Goal: Navigation & Orientation: Go to known website

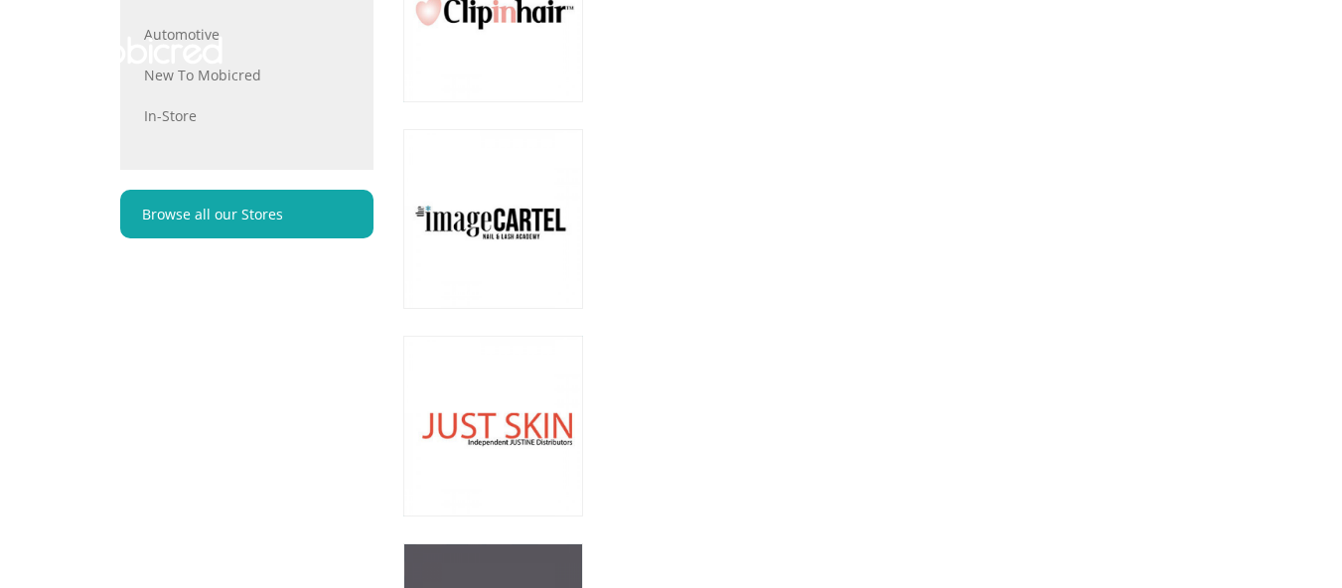
scroll to position [921, 0]
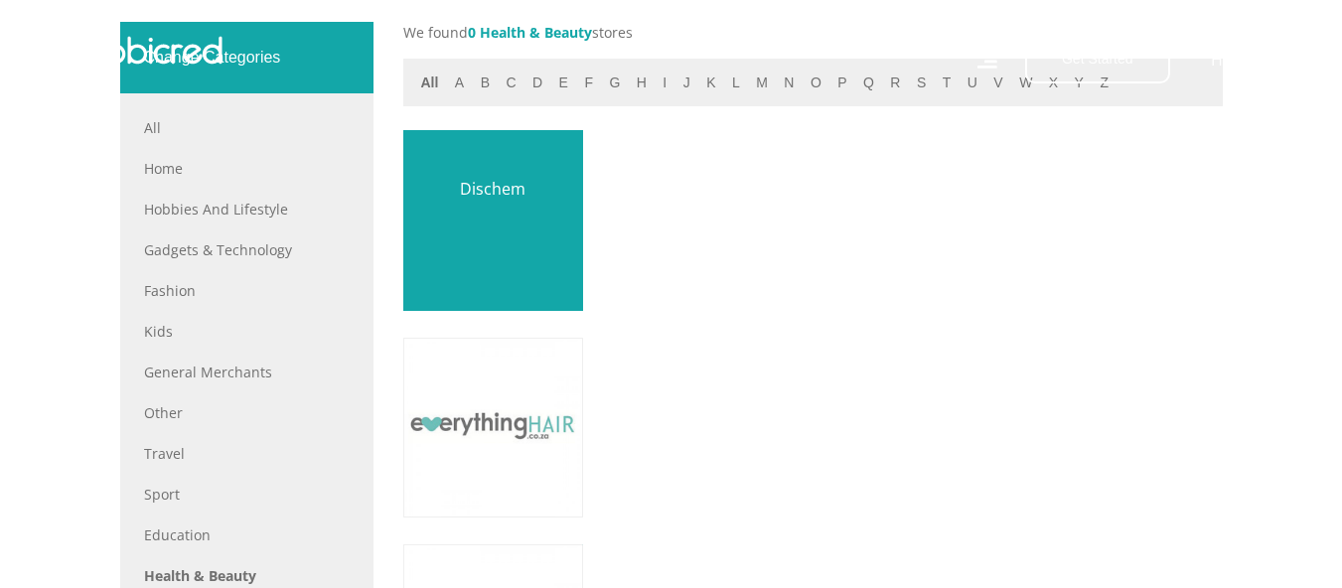
click at [442, 251] on link at bounding box center [493, 220] width 212 height 212
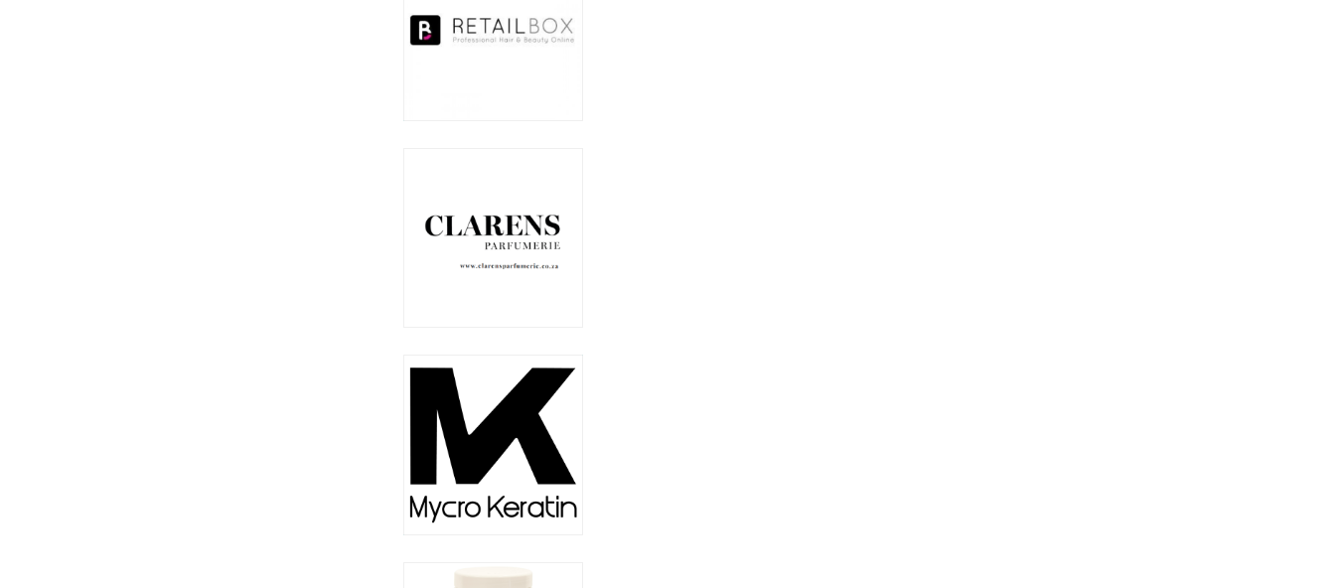
scroll to position [33511, 0]
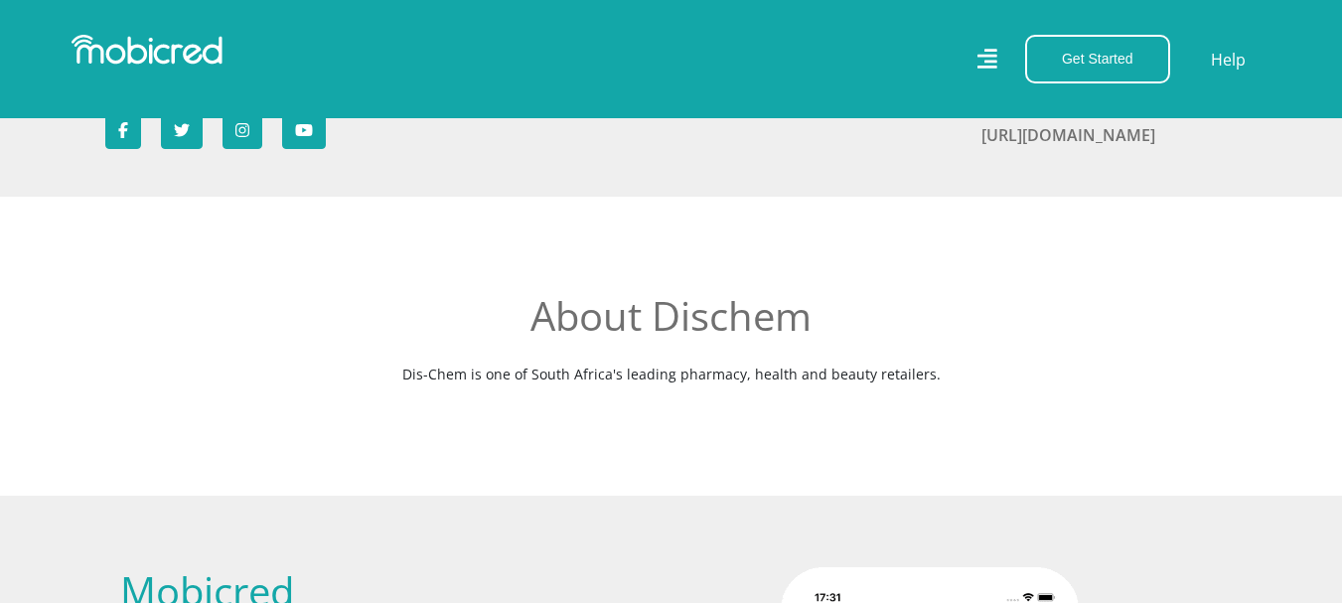
scroll to position [110, 0]
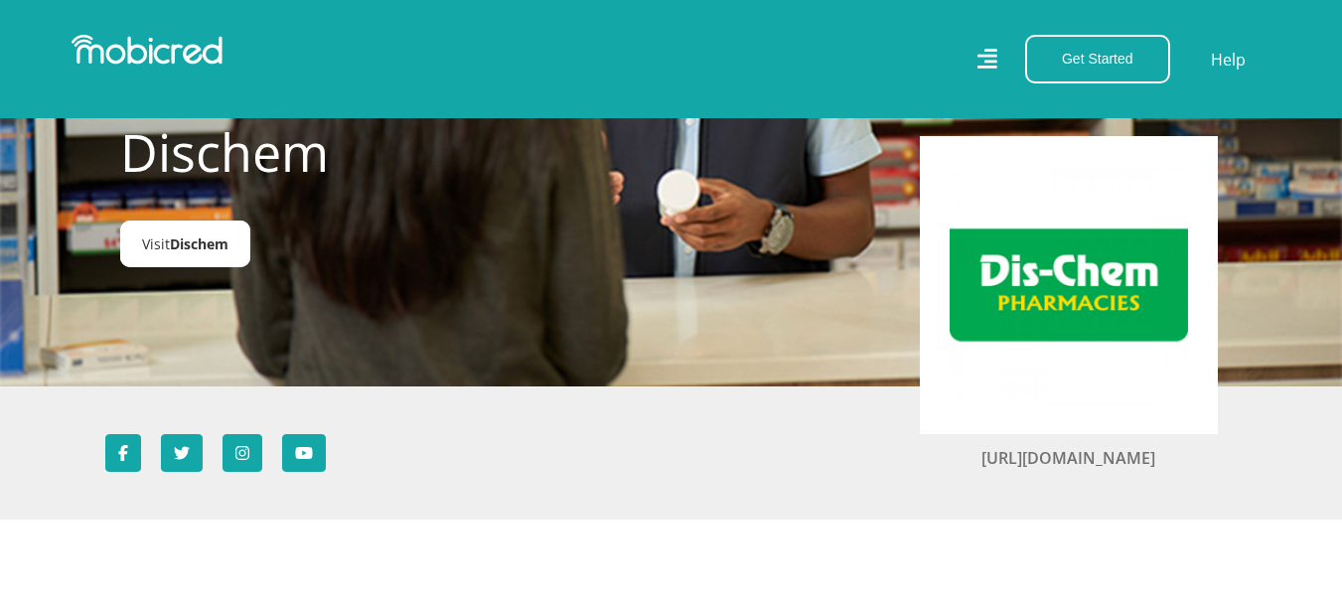
click at [173, 258] on link "Visit Dischem" at bounding box center [185, 244] width 130 height 47
